Goal: Transaction & Acquisition: Purchase product/service

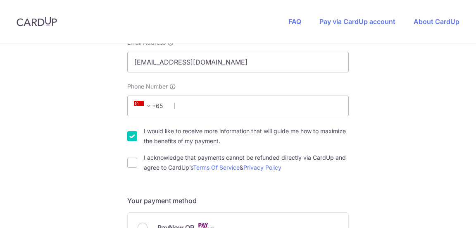
click at [148, 105] on span at bounding box center [149, 106] width 10 height 10
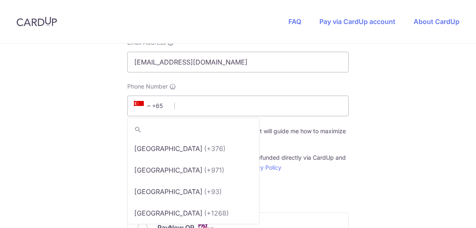
scroll to position [4265, 0]
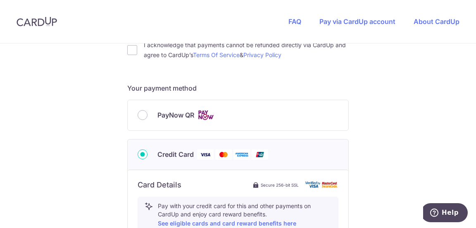
scroll to position [331, 0]
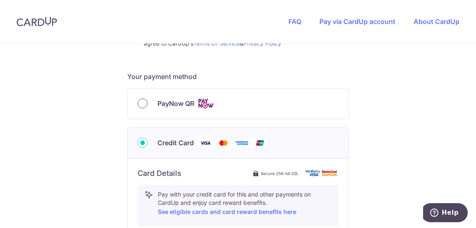
click at [142, 104] on input "PayNow QR" at bounding box center [143, 103] width 10 height 10
radio input "true"
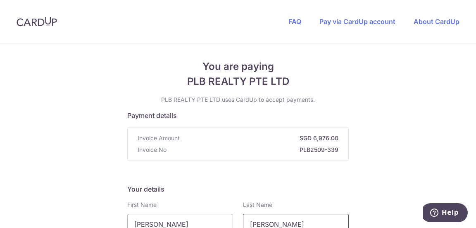
scroll to position [0, 0]
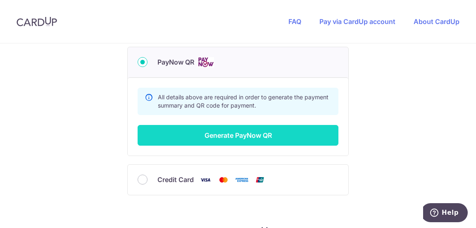
click at [250, 138] on button "Generate PayNow QR" at bounding box center [238, 135] width 201 height 21
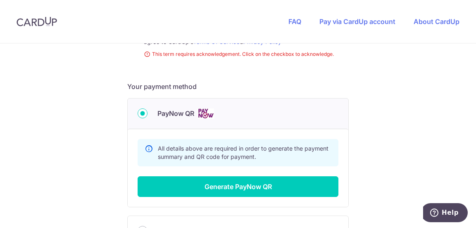
scroll to position [359, 0]
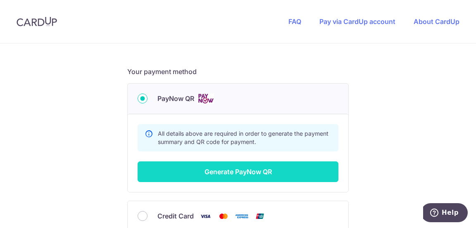
click at [254, 172] on button "Generate PayNow QR" at bounding box center [238, 171] width 201 height 21
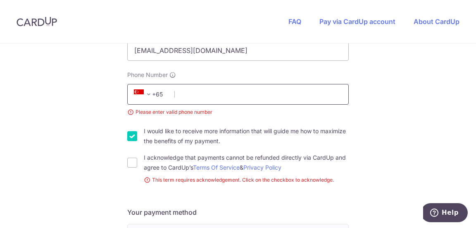
scroll to position [218, 0]
click at [130, 137] on input "I would like to receive more information that will guide me how to maximize the…" at bounding box center [132, 137] width 10 height 10
checkbox input "false"
click at [40, 123] on div "You are paying PLB REALTY PTE LTD PLB REALTY PTE LTD uses CardUp to accept paym…" at bounding box center [238, 138] width 476 height 627
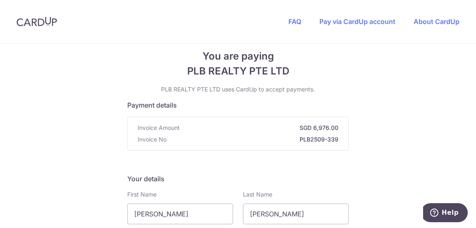
scroll to position [0, 0]
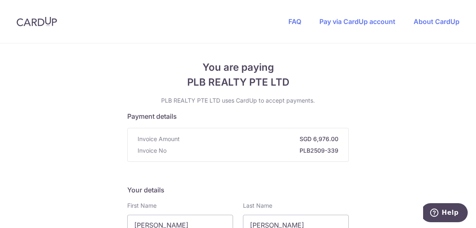
drag, startPoint x: 338, startPoint y: 137, endPoint x: 313, endPoint y: 139, distance: 24.9
click at [313, 139] on div "Invoice Amount SGD 6,976.00 Invoice No PLB2509-339" at bounding box center [238, 144] width 221 height 33
copy strong "6,976.00"
